Goal: Task Accomplishment & Management: Use online tool/utility

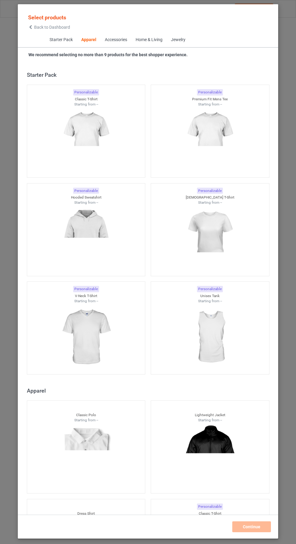
scroll to position [323, 0]
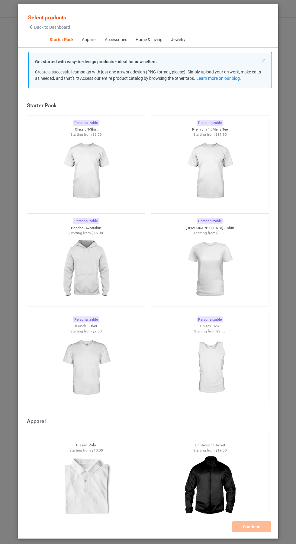
click at [91, 173] on img at bounding box center [86, 171] width 54 height 68
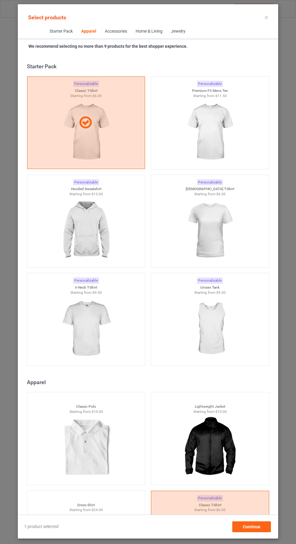
click at [218, 134] on img at bounding box center [210, 132] width 54 height 68
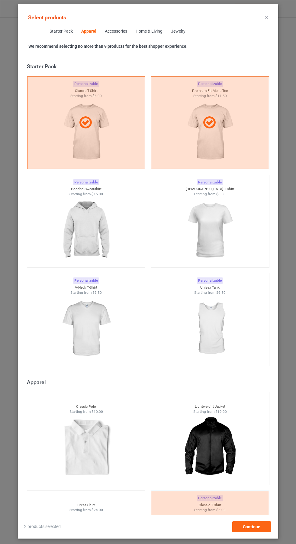
click at [219, 226] on img at bounding box center [210, 231] width 54 height 68
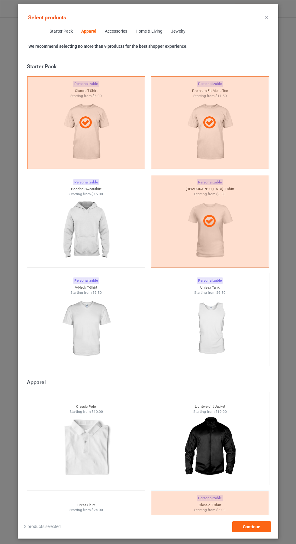
click at [86, 234] on img at bounding box center [86, 231] width 54 height 68
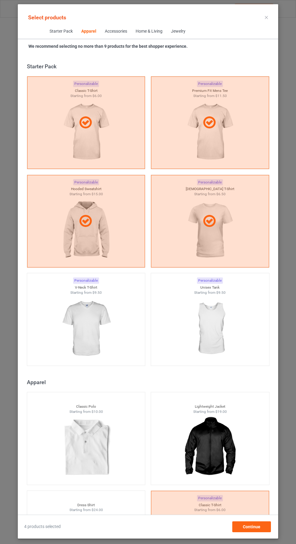
click at [80, 330] on img at bounding box center [86, 329] width 54 height 68
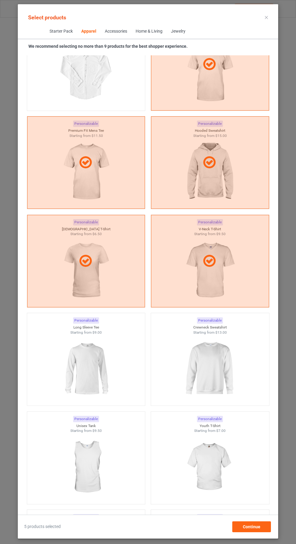
scroll to position [479, 0]
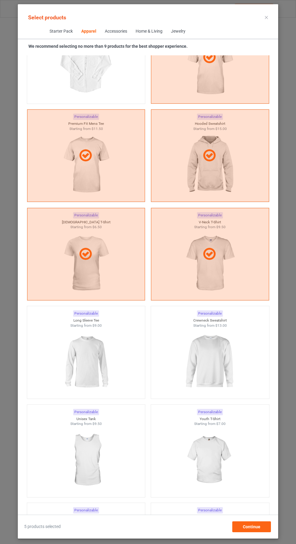
click at [222, 359] on img at bounding box center [210, 362] width 54 height 68
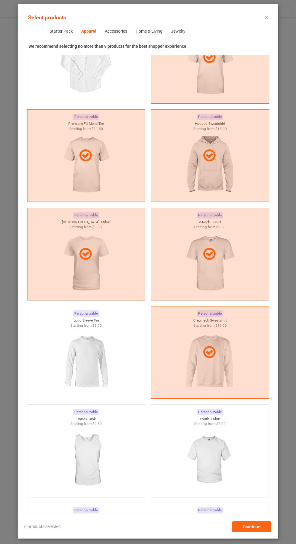
click at [94, 362] on img at bounding box center [86, 362] width 54 height 68
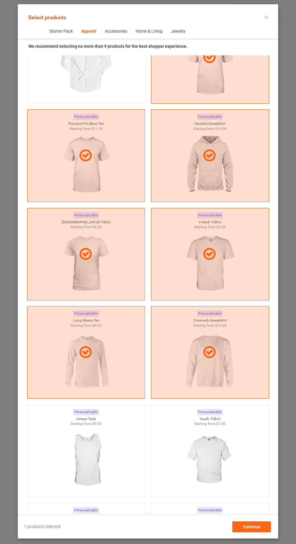
click at [266, 17] on icon at bounding box center [266, 17] width 3 height 3
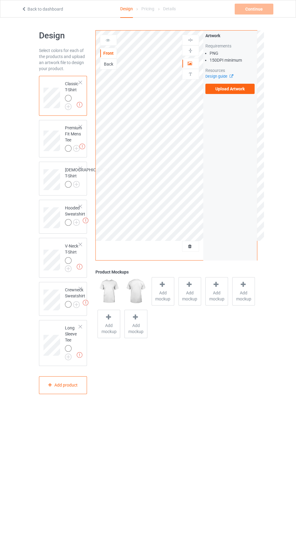
click at [239, 92] on label "Upload Artwork" at bounding box center [230, 89] width 50 height 10
click at [0, 0] on input "Upload Artwork" at bounding box center [0, 0] width 0 height 0
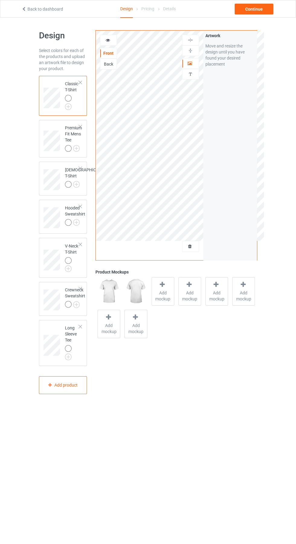
click at [108, 40] on icon at bounding box center [107, 39] width 5 height 4
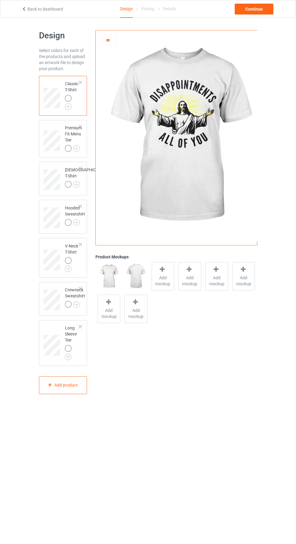
scroll to position [8, 0]
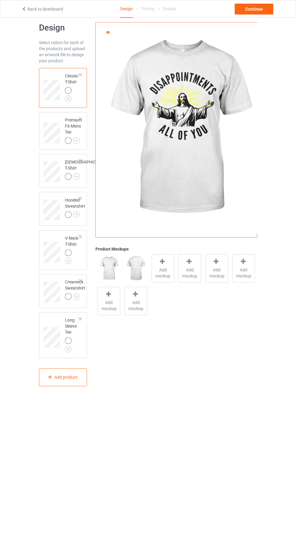
click at [167, 273] on span "Add mockup" at bounding box center [163, 273] width 22 height 12
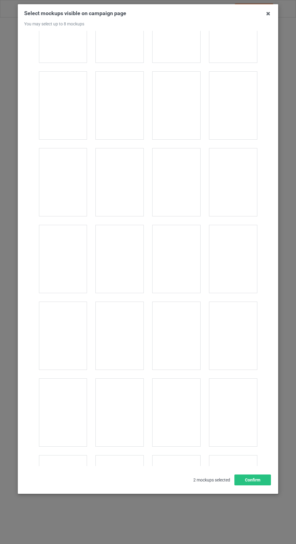
scroll to position [2317, 0]
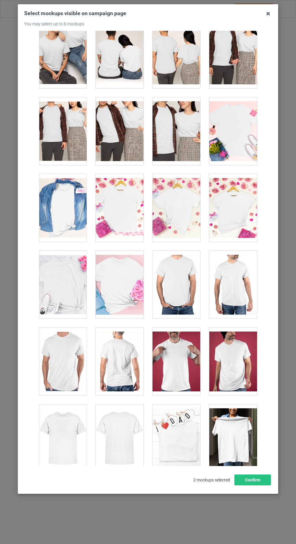
click at [126, 204] on div at bounding box center [120, 208] width 48 height 68
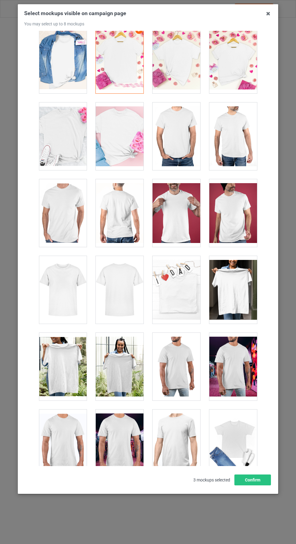
scroll to position [2502, 0]
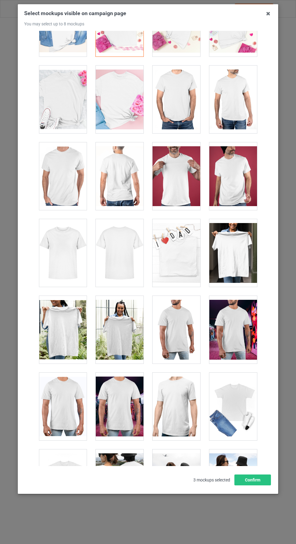
click at [56, 256] on div at bounding box center [63, 253] width 48 height 68
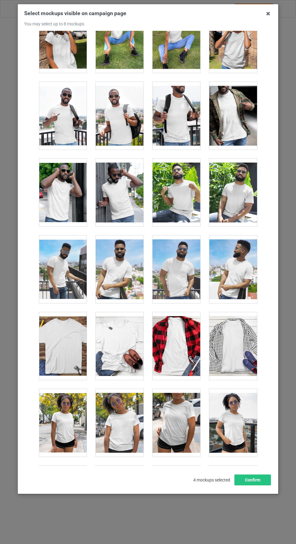
scroll to position [3796, 0]
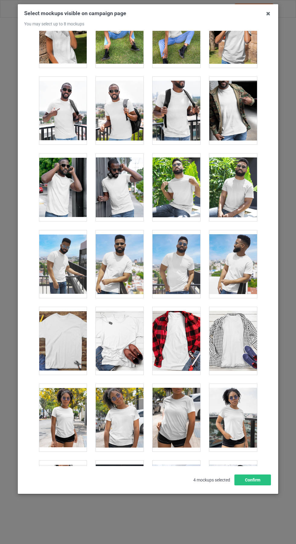
click at [130, 342] on div at bounding box center [120, 341] width 48 height 68
click at [266, 12] on icon at bounding box center [268, 14] width 10 height 10
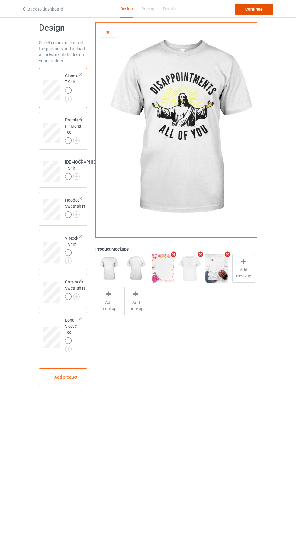
click at [257, 9] on div "Continue" at bounding box center [254, 9] width 39 height 11
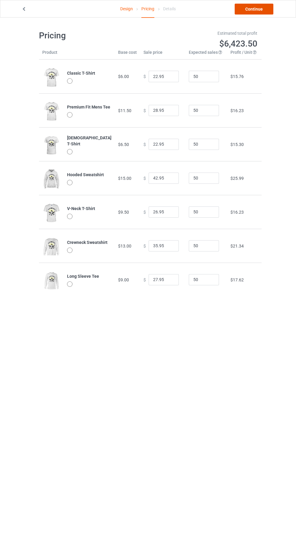
click at [262, 9] on link "Continue" at bounding box center [254, 9] width 39 height 11
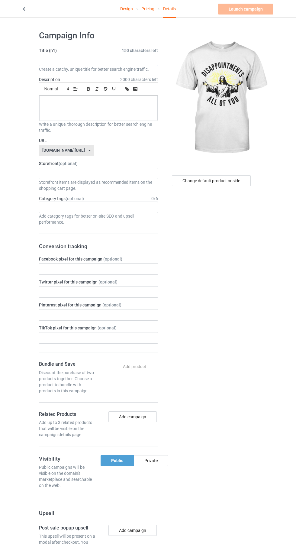
click at [82, 60] on input "text" at bounding box center [98, 60] width 119 height 11
click at [102, 60] on input "text" at bounding box center [98, 60] width 119 height 11
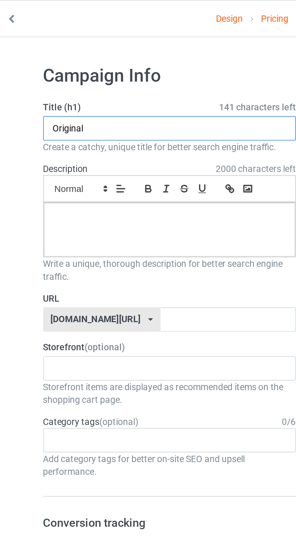
type input "Original"
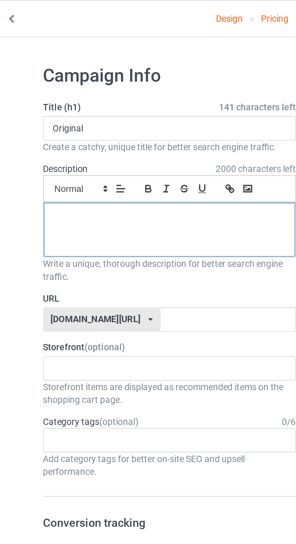
click at [100, 105] on div at bounding box center [98, 107] width 118 height 25
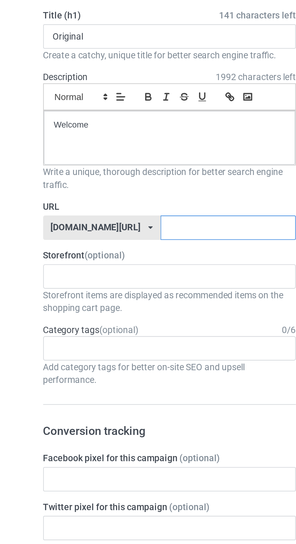
click at [99, 149] on input "text" at bounding box center [126, 150] width 64 height 11
type input "Rai"
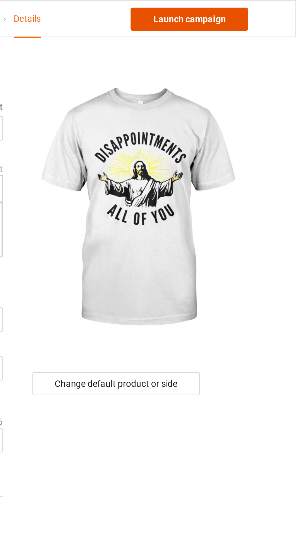
click at [259, 9] on link "Launch campaign" at bounding box center [245, 9] width 55 height 11
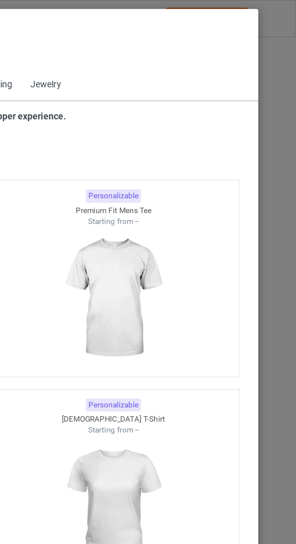
scroll to position [323, 0]
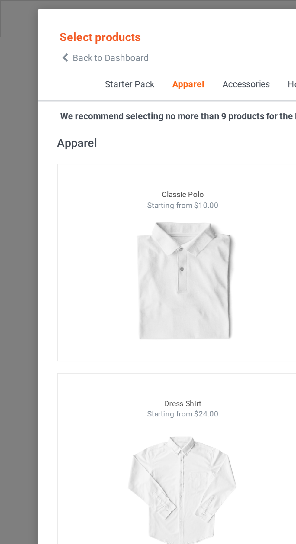
click at [42, 27] on span "Back to Dashboard" at bounding box center [52, 27] width 36 height 5
